Goal: Task Accomplishment & Management: Manage account settings

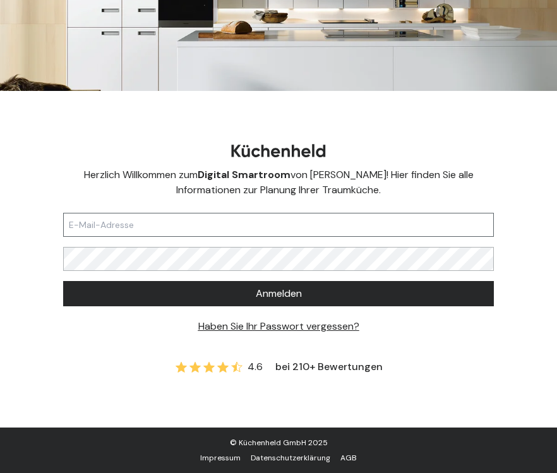
click at [146, 223] on input "text" at bounding box center [278, 225] width 431 height 24
type input "[PERSON_NAME][EMAIL_ADDRESS][DOMAIN_NAME]"
click at [146, 287] on button "Anmelden" at bounding box center [278, 293] width 431 height 25
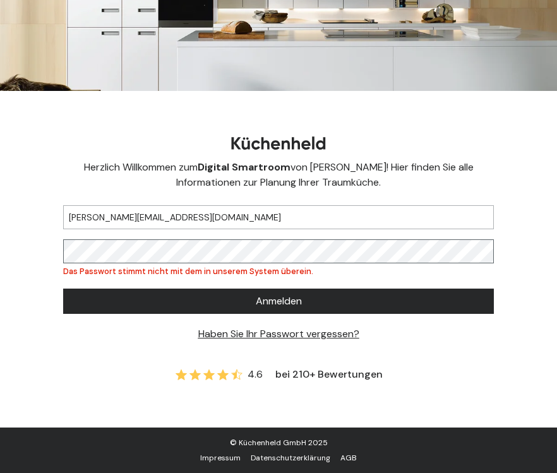
click at [278, 300] on button "Anmelden" at bounding box center [278, 300] width 431 height 25
click at [62, 254] on div "Herzlich Willkommen zum Digital Smartroom von [PERSON_NAME]! Hier finden Sie al…" at bounding box center [278, 259] width 557 height 336
click at [278, 300] on button "Anmelden" at bounding box center [278, 300] width 431 height 25
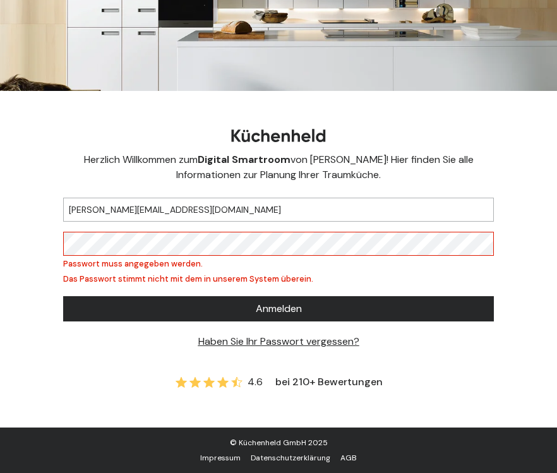
click at [316, 280] on form "[PERSON_NAME][EMAIL_ADDRESS][DOMAIN_NAME] Passwort muss angegeben werden. Das P…" at bounding box center [278, 268] width 431 height 162
click at [278, 300] on button "Anmelden" at bounding box center [278, 308] width 431 height 25
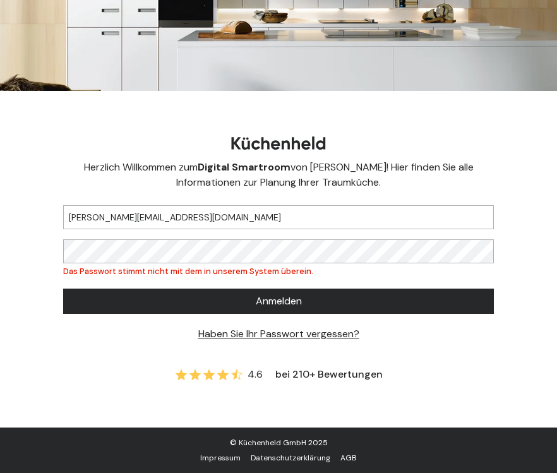
click at [278, 300] on button "Anmelden" at bounding box center [278, 300] width 431 height 25
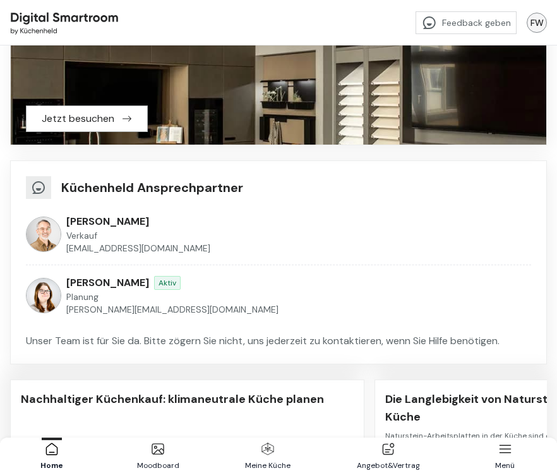
scroll to position [853, 0]
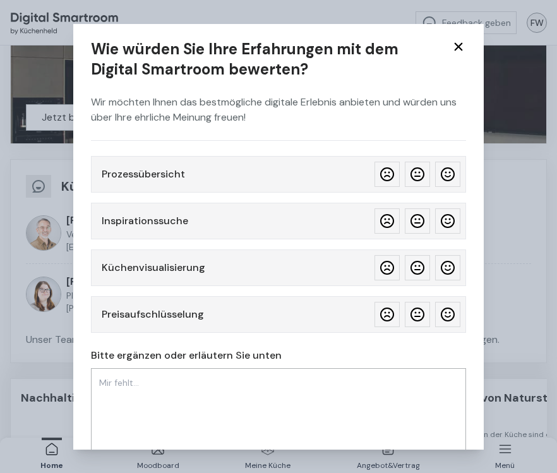
click at [459, 47] on icon at bounding box center [458, 46] width 8 height 8
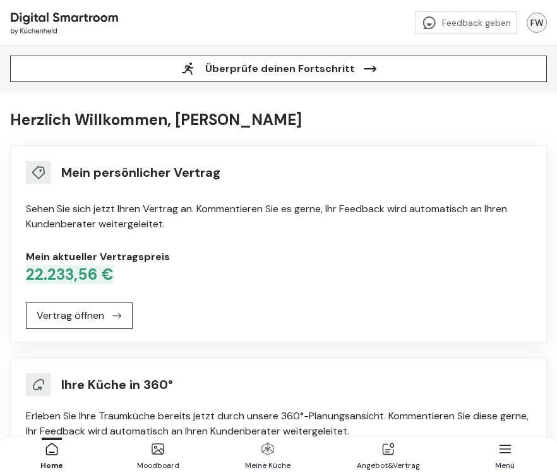
scroll to position [0, 0]
click at [104, 319] on button "Vertrag öffnen" at bounding box center [79, 315] width 107 height 27
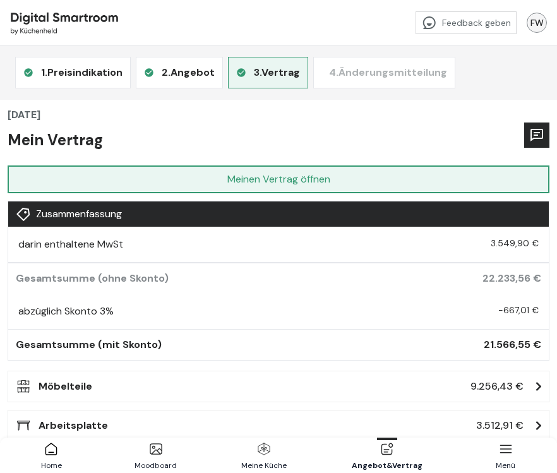
click at [533, 22] on div "FW" at bounding box center [536, 23] width 20 height 20
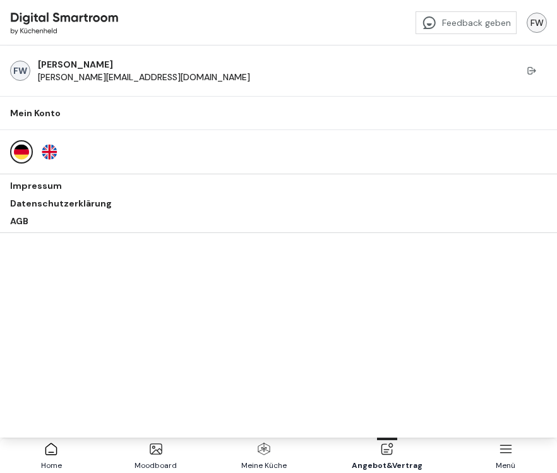
click at [43, 109] on div "Mein Konto" at bounding box center [278, 113] width 537 height 13
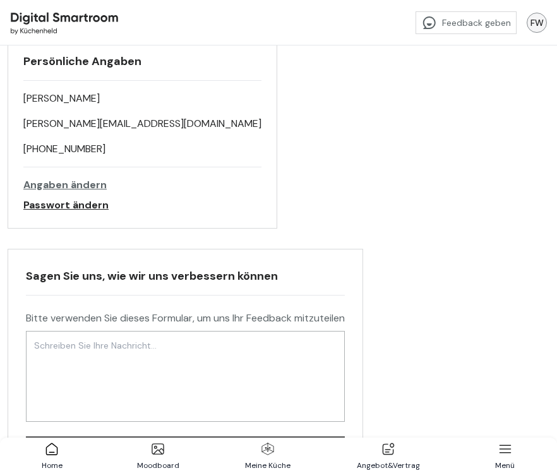
scroll to position [99, 0]
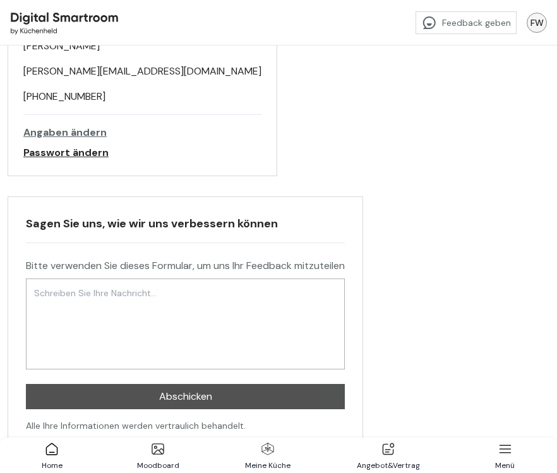
click at [263, 458] on div "Meine Küche" at bounding box center [267, 456] width 45 height 33
